Goal: Information Seeking & Learning: Understand process/instructions

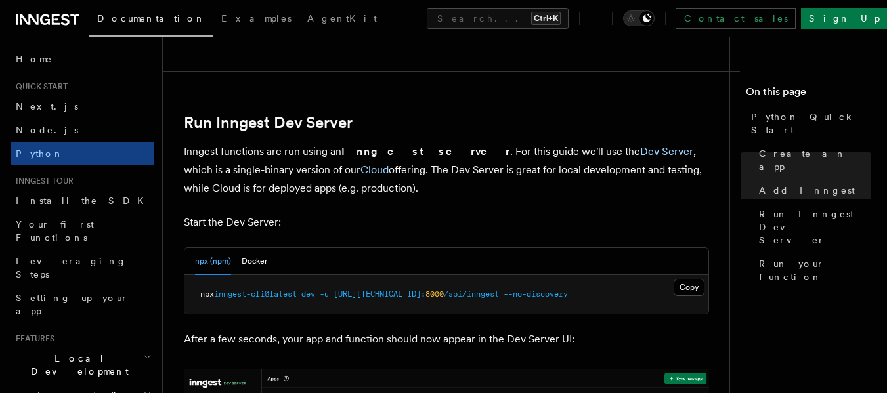
scroll to position [1554, 0]
click at [250, 262] on button "Docker" at bounding box center [255, 260] width 26 height 27
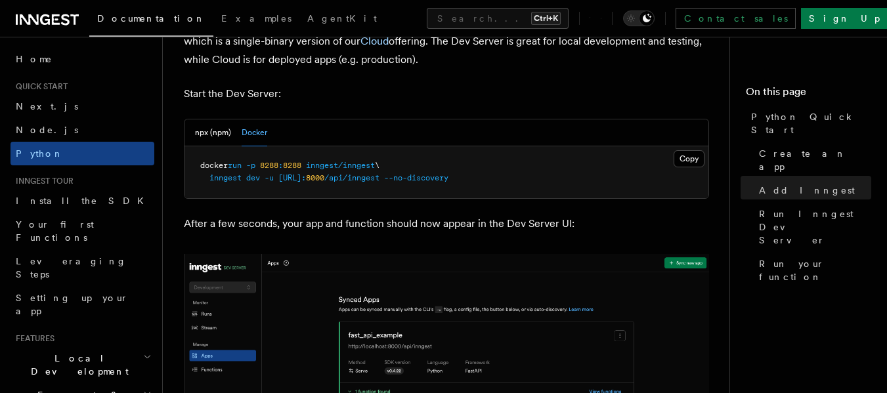
scroll to position [1676, 0]
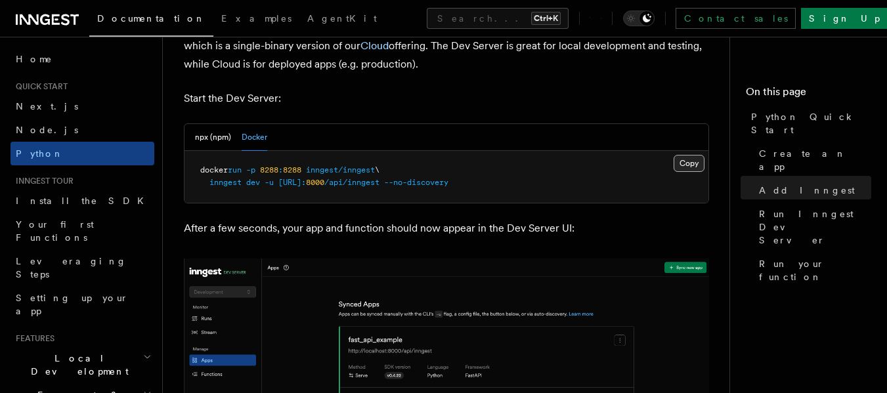
click at [688, 164] on button "Copy Copied" at bounding box center [688, 163] width 31 height 17
drag, startPoint x: 408, startPoint y: 184, endPoint x: 314, endPoint y: 191, distance: 94.1
click at [314, 191] on pre "docker run -p 8288 : 8288 inngest/inngest \ inngest dev -u [URL]: 8000 /api/inn…" at bounding box center [446, 177] width 524 height 52
copy span "host.docker.internal"
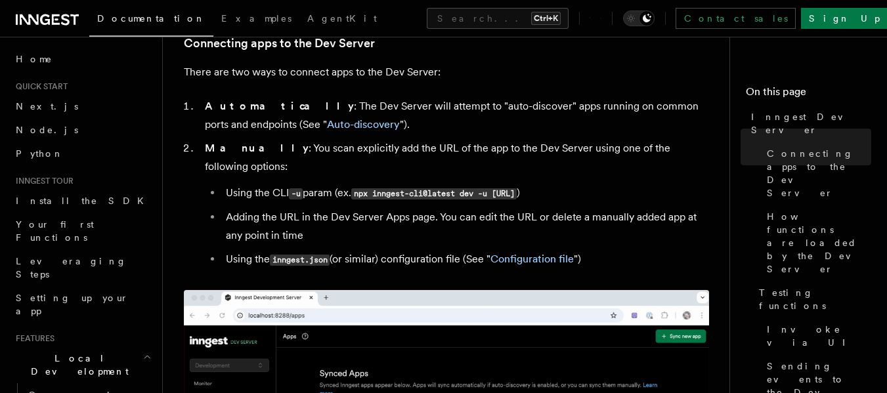
scroll to position [805, 0]
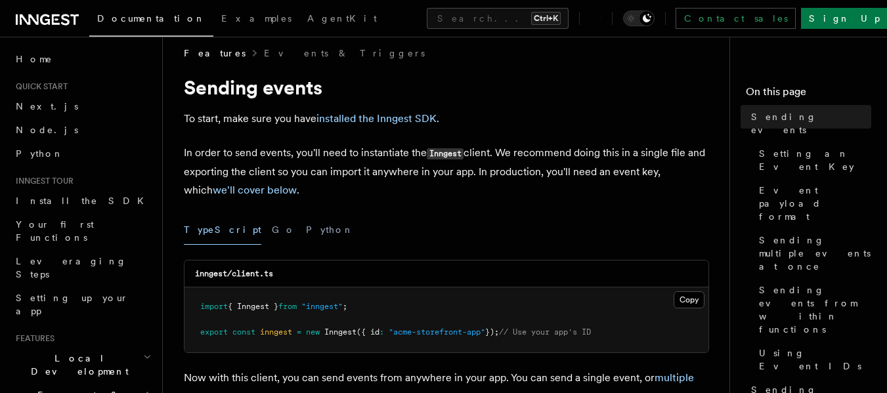
scroll to position [10, 0]
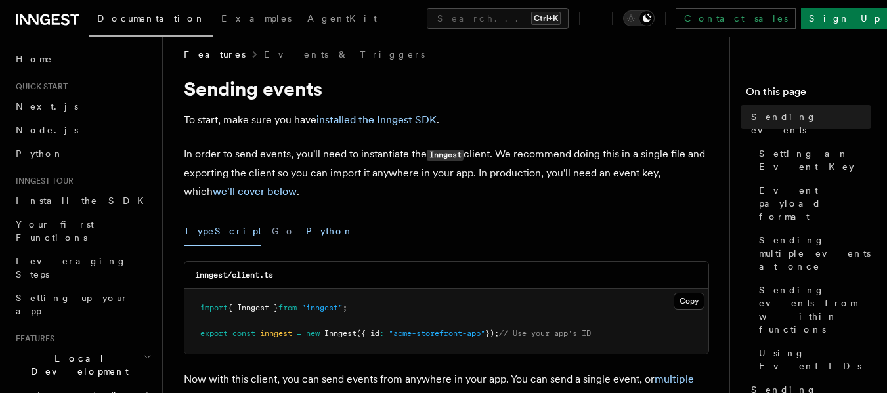
click at [306, 228] on button "Python" at bounding box center [330, 232] width 48 height 30
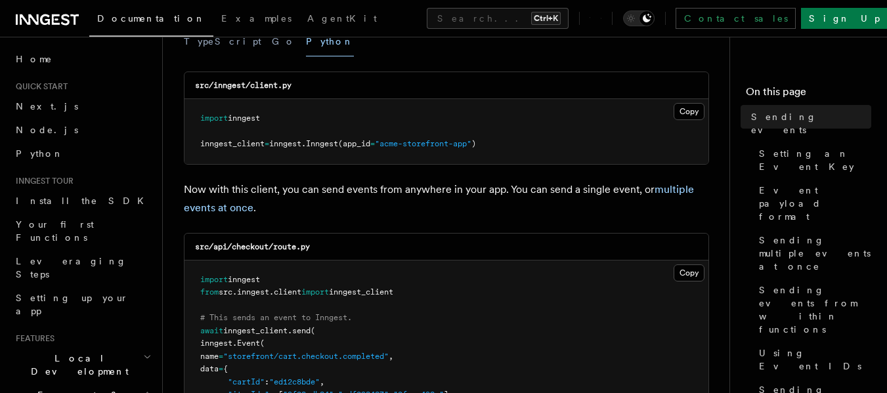
scroll to position [194, 0]
